Goal: Complete application form

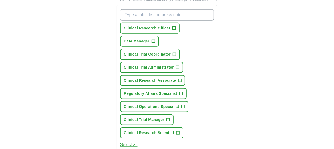
scroll to position [209, 0]
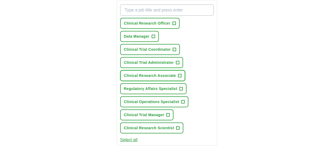
click at [181, 74] on span "+" at bounding box center [179, 76] width 3 height 4
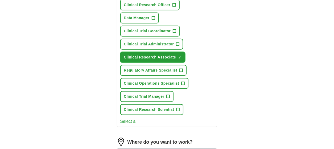
scroll to position [228, 0]
click at [182, 70] on span "+" at bounding box center [181, 70] width 3 height 4
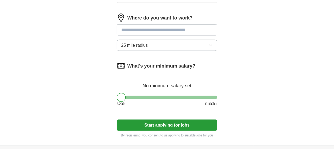
scroll to position [352, 0]
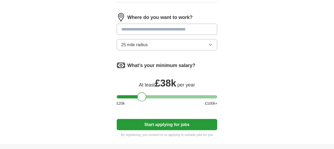
drag, startPoint x: 122, startPoint y: 97, endPoint x: 143, endPoint y: 97, distance: 20.8
click at [143, 97] on div at bounding box center [141, 96] width 9 height 9
click at [199, 45] on button "25 mile radius" at bounding box center [167, 44] width 101 height 11
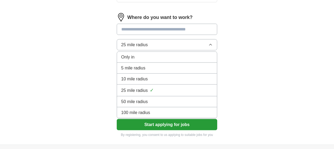
click at [199, 45] on button "25 mile radius" at bounding box center [167, 44] width 101 height 11
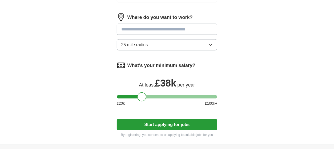
click at [199, 45] on button "25 mile radius" at bounding box center [167, 44] width 101 height 11
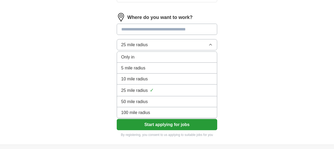
click at [171, 85] on li "25 mile radius ✓" at bounding box center [167, 91] width 100 height 12
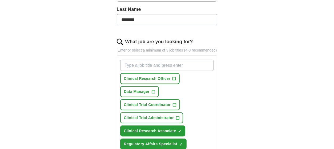
scroll to position [154, 0]
click at [188, 70] on input "What job are you looking for?" at bounding box center [167, 65] width 94 height 11
type input "project managment"
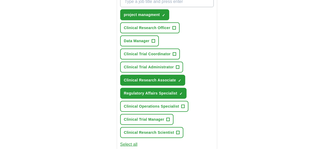
scroll to position [224, 0]
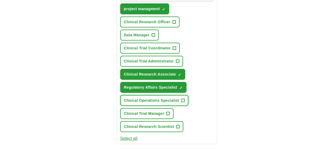
click at [186, 101] on button "Clinical Operations Specialist +" at bounding box center [154, 100] width 68 height 11
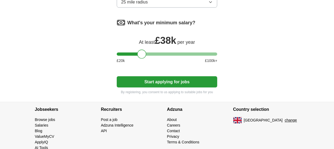
scroll to position [408, 0]
click at [163, 83] on button "Start applying for jobs" at bounding box center [167, 81] width 101 height 11
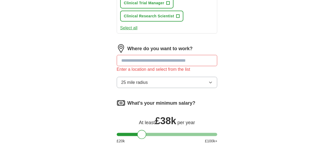
scroll to position [333, 0]
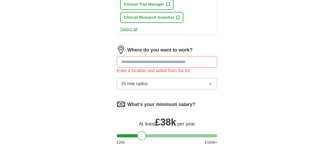
click at [173, 61] on input at bounding box center [167, 61] width 101 height 11
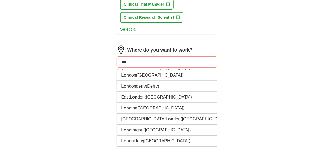
type input "****"
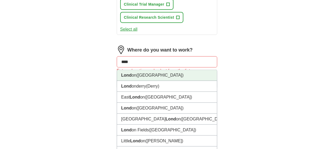
click at [144, 74] on span "([GEOGRAPHIC_DATA])" at bounding box center [160, 75] width 47 height 5
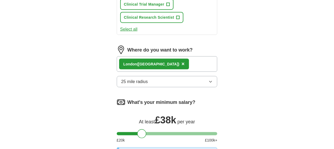
click at [178, 67] on div "Lond on ([GEOGRAPHIC_DATA]) ×" at bounding box center [167, 63] width 101 height 15
click at [178, 66] on div "Lond on ([GEOGRAPHIC_DATA]) ×" at bounding box center [167, 63] width 101 height 15
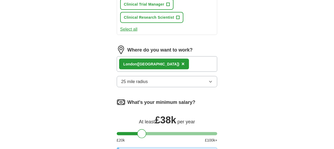
click at [170, 86] on div "Where do you want to work? Lond on ([GEOGRAPHIC_DATA]) × 25 mile radius" at bounding box center [167, 69] width 101 height 46
click at [178, 81] on button "25 mile radius" at bounding box center [167, 81] width 101 height 11
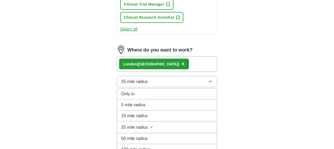
click at [155, 133] on li "50 mile radius" at bounding box center [167, 138] width 100 height 11
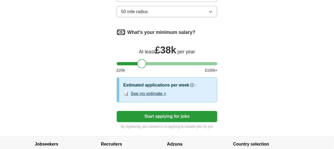
scroll to position [403, 0]
click at [161, 92] on button "See my estimate >" at bounding box center [148, 93] width 35 height 6
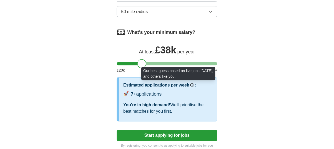
click at [192, 83] on circle at bounding box center [192, 84] width 3 height 3
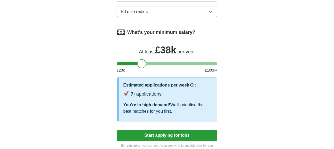
click at [168, 132] on button "Start applying for jobs" at bounding box center [167, 135] width 101 height 11
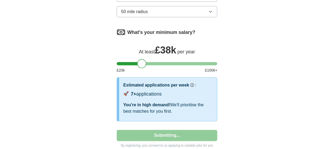
select select "**"
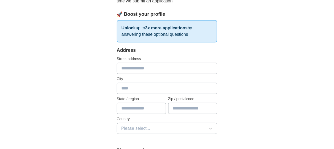
scroll to position [63, 0]
